Goal: Check status: Check status

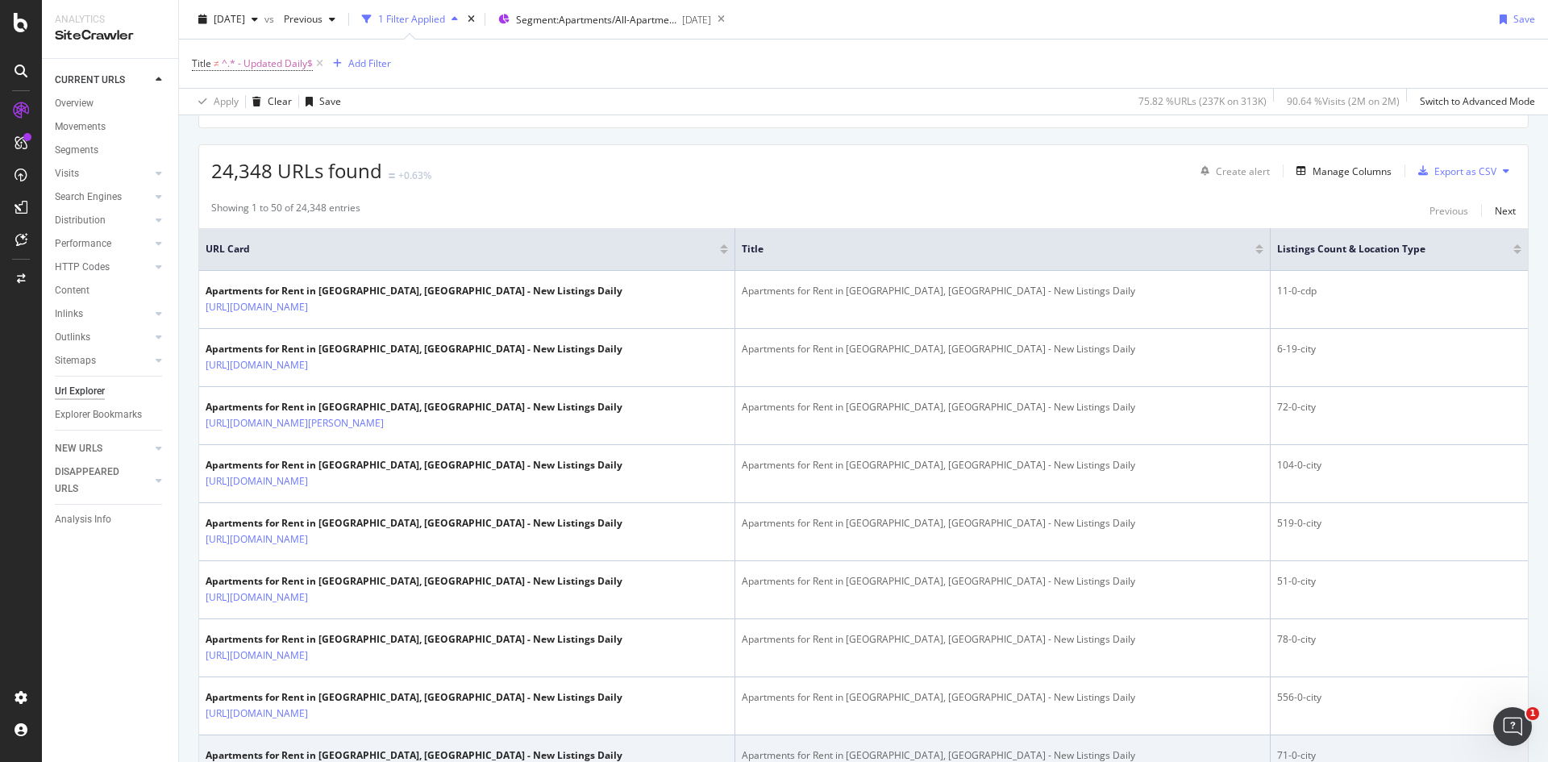
scroll to position [323, 0]
